Goal: Find specific page/section: Find specific page/section

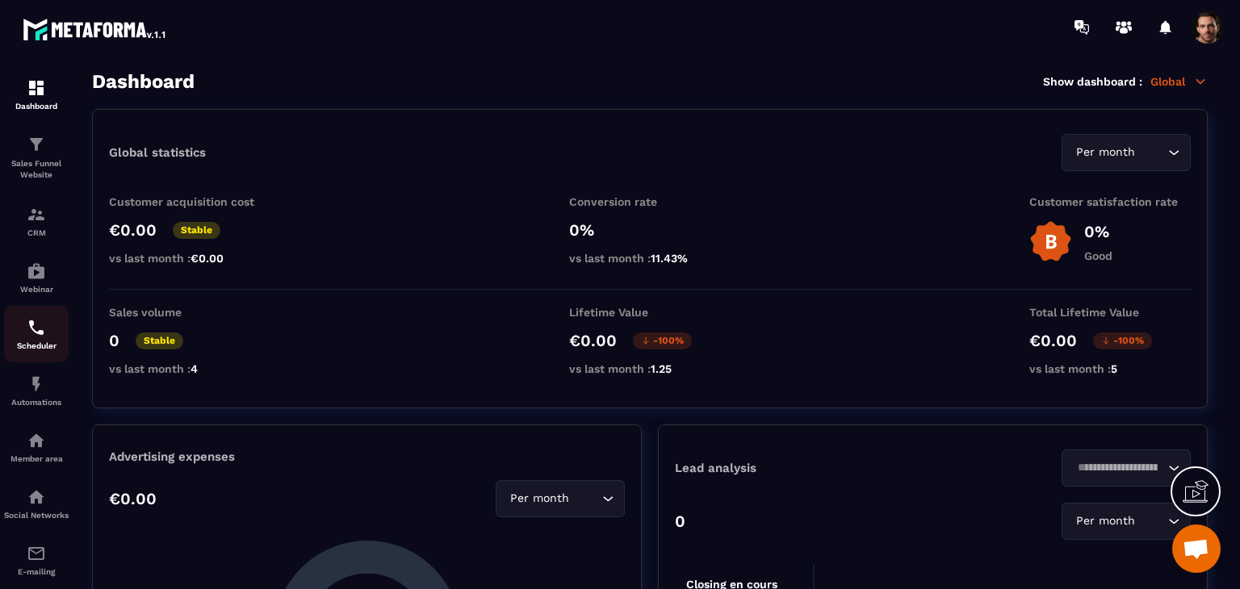
click at [52, 347] on p "Scheduler" at bounding box center [36, 345] width 65 height 9
